Goal: Task Accomplishment & Management: Use online tool/utility

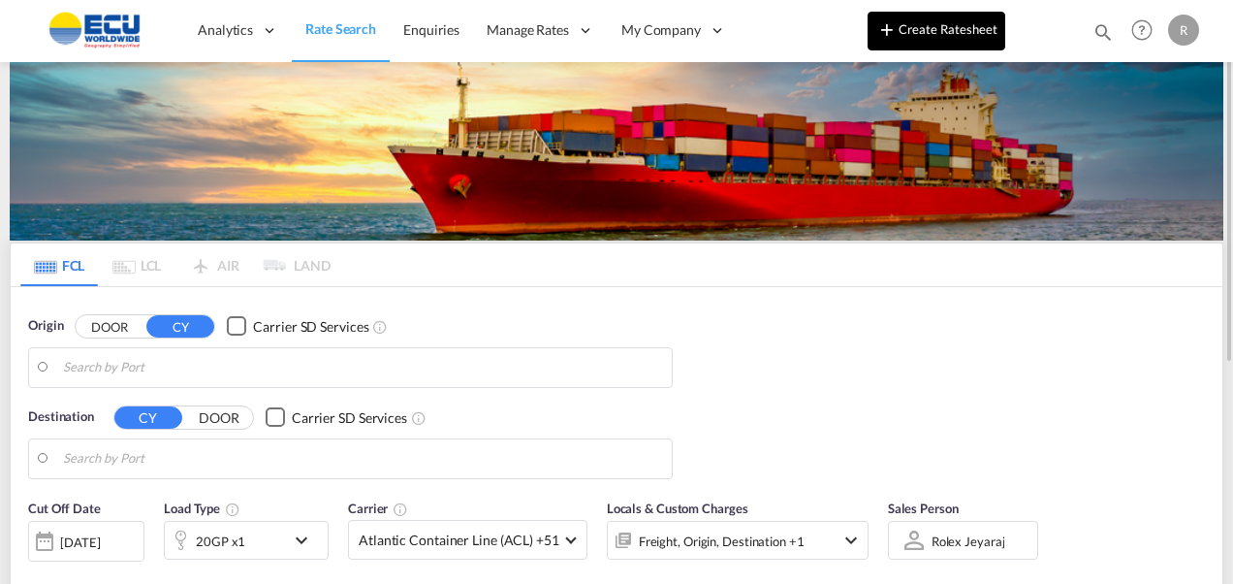
click at [973, 29] on button "Create Ratesheet" at bounding box center [937, 31] width 138 height 39
